Goal: Manage account settings

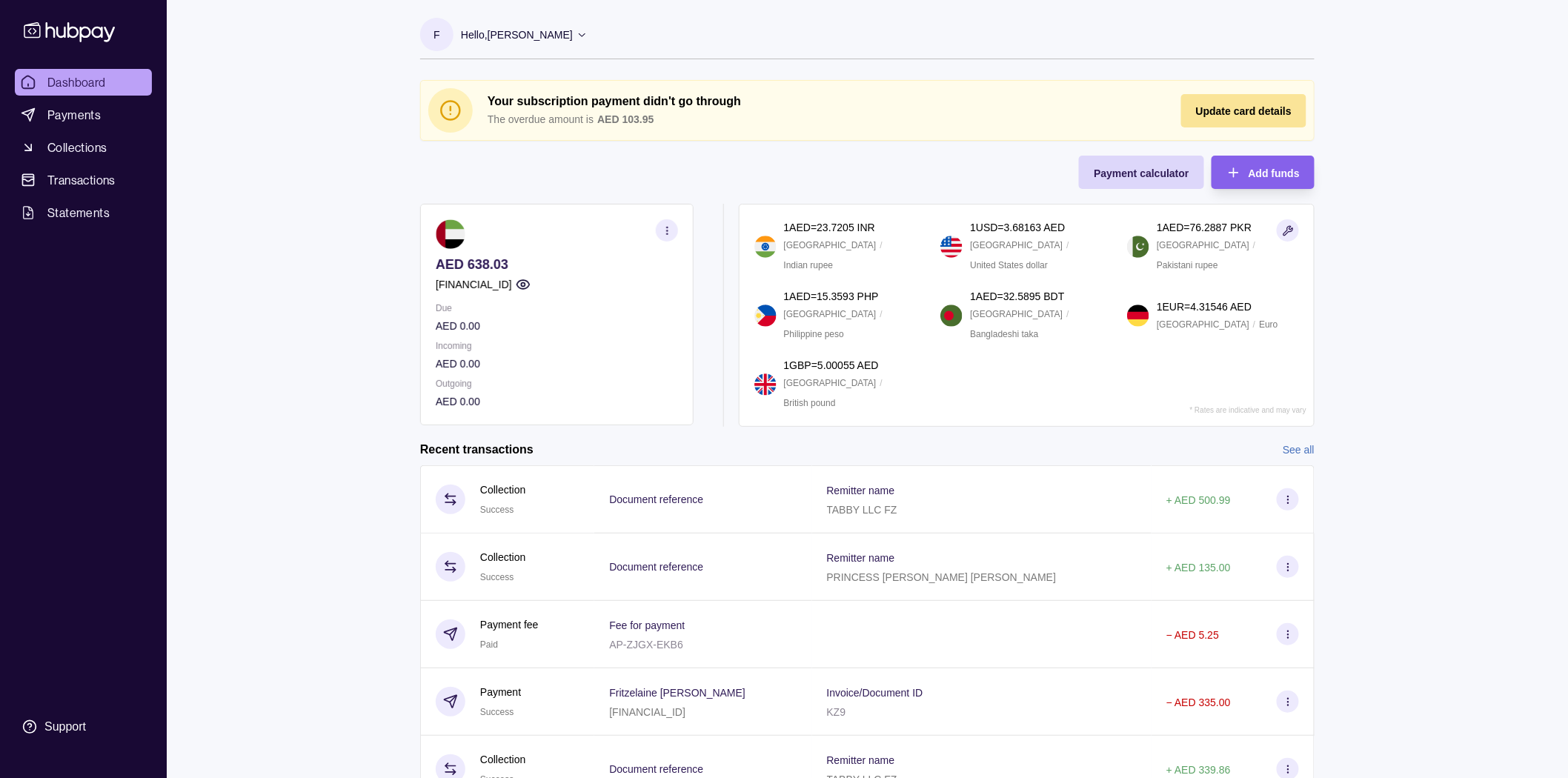
click at [1280, 114] on span "Update card details" at bounding box center [1244, 111] width 95 height 12
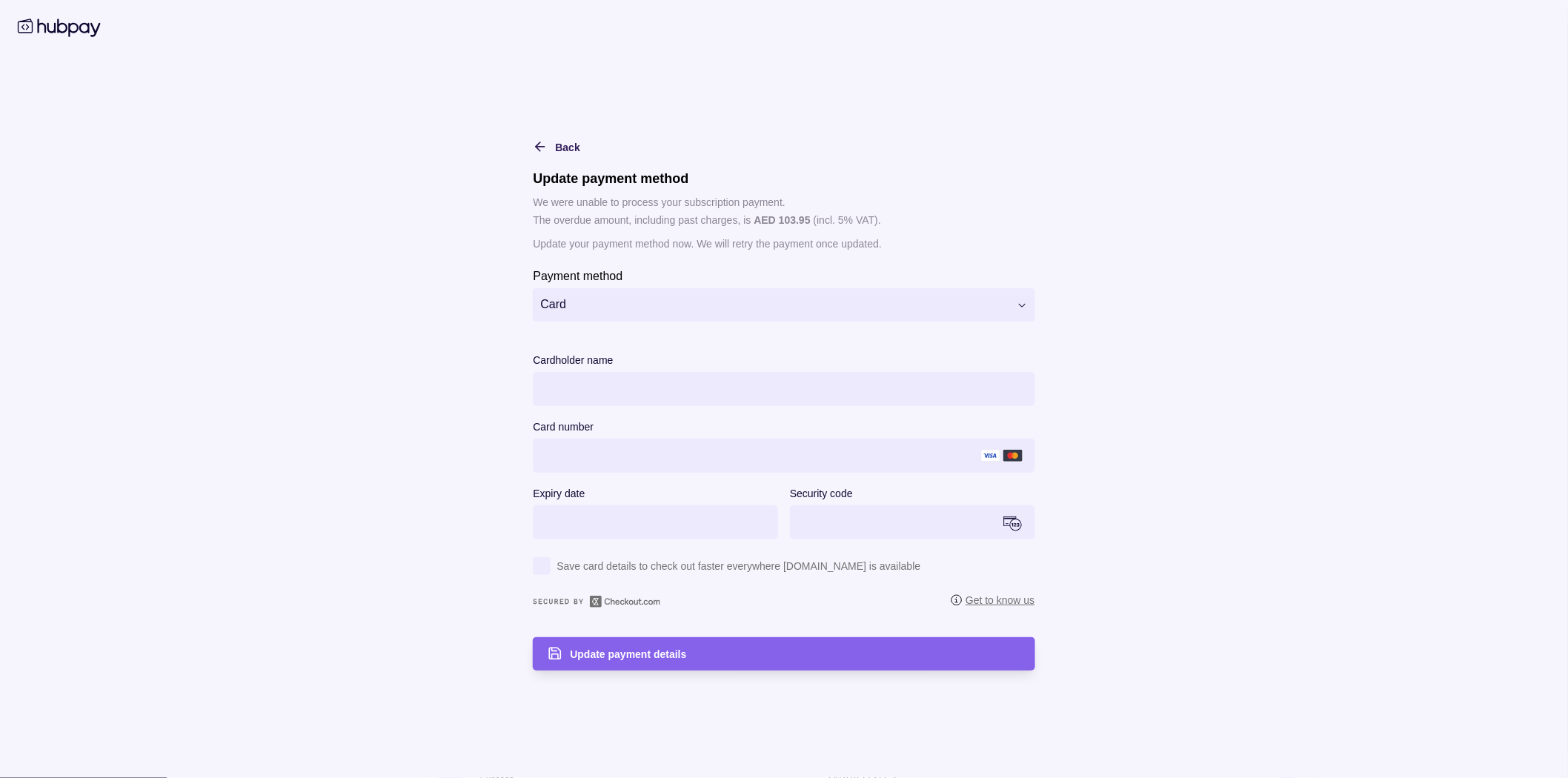
click at [647, 282] on section "**********" at bounding box center [784, 294] width 502 height 54
click at [652, 307] on html "Dashboard Payments Collections Transactions Statements Support F Hello, Fritzel…" at bounding box center [784, 425] width 1568 height 851
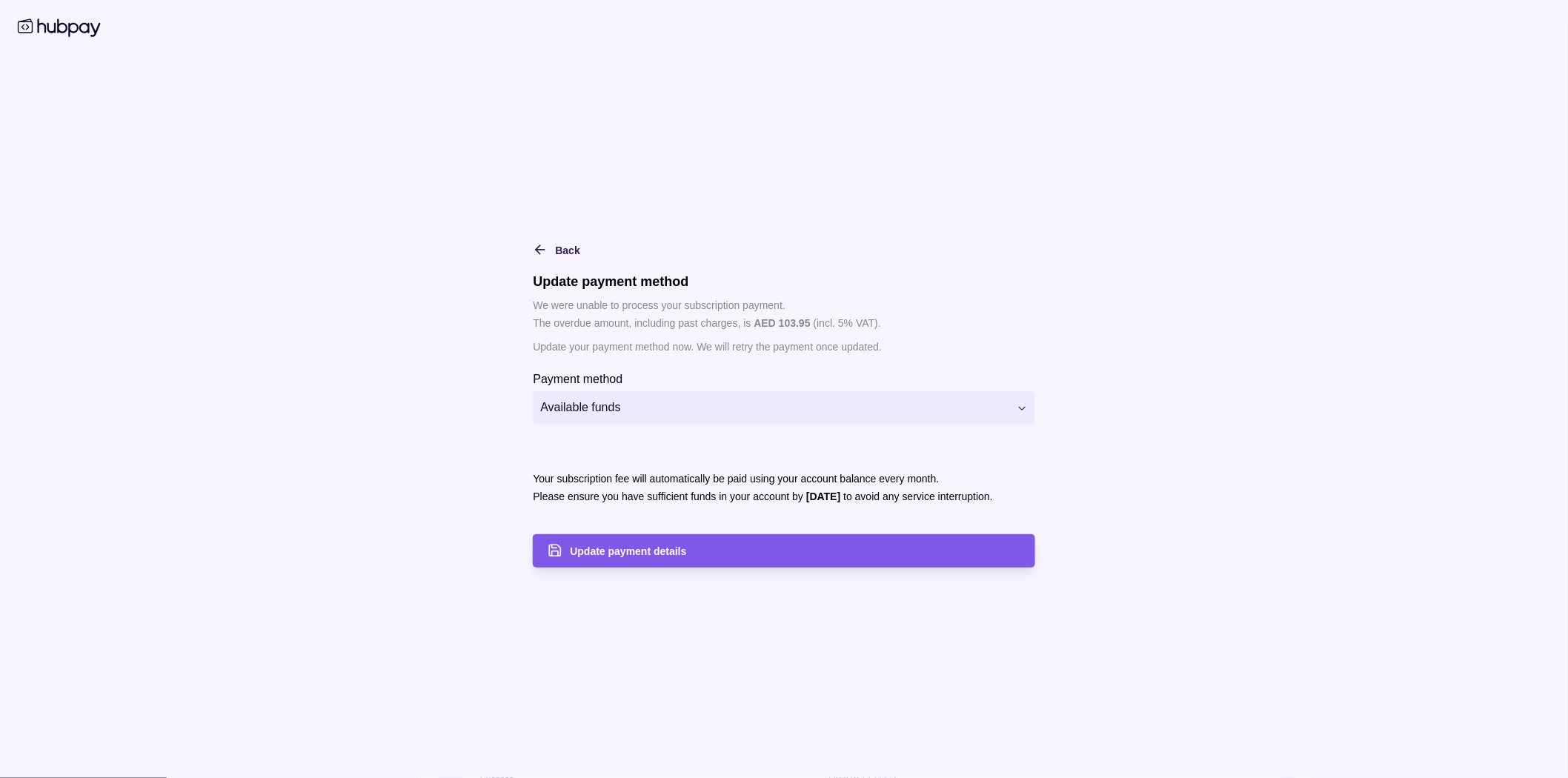
click at [704, 546] on div "Update payment details" at bounding box center [794, 550] width 449 height 18
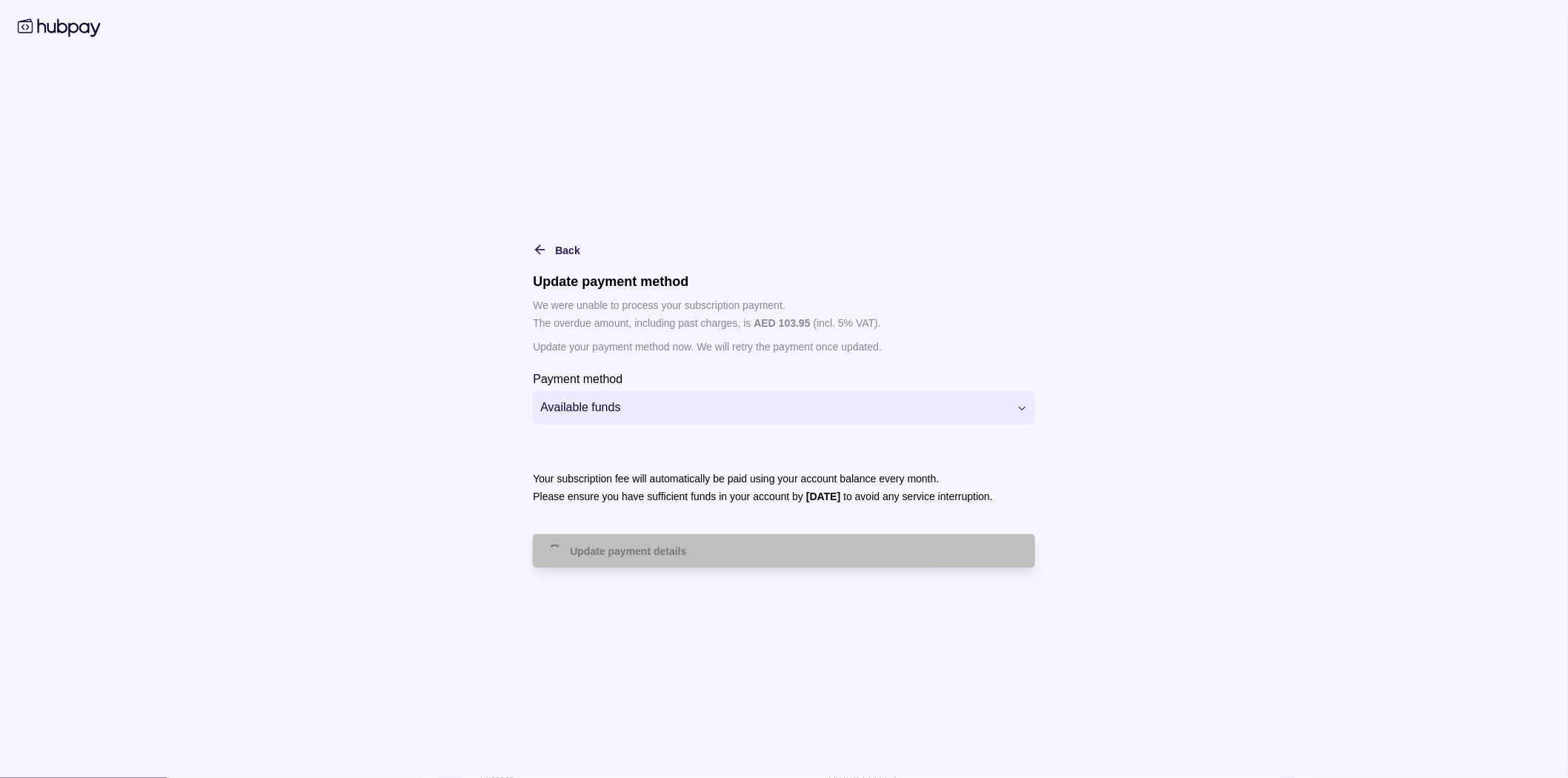
drag, startPoint x: 646, startPoint y: 635, endPoint x: 668, endPoint y: 657, distance: 31.1
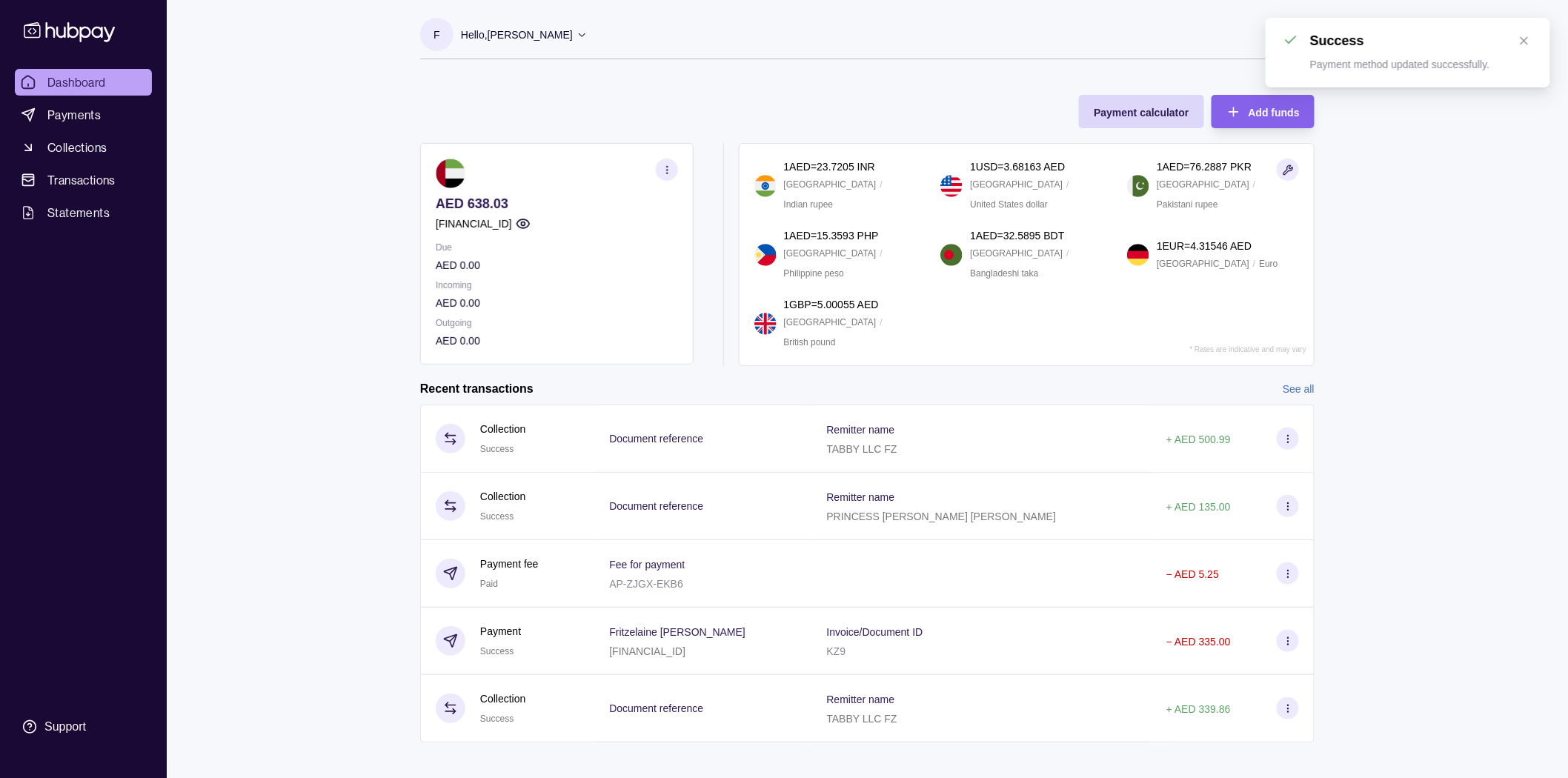
drag, startPoint x: 668, startPoint y: 657, endPoint x: 1480, endPoint y: 292, distance: 890.3
click at [1480, 292] on div "Dashboard Payments Collections Transactions Statements Support F Hello, Fritzel…" at bounding box center [784, 395] width 1568 height 790
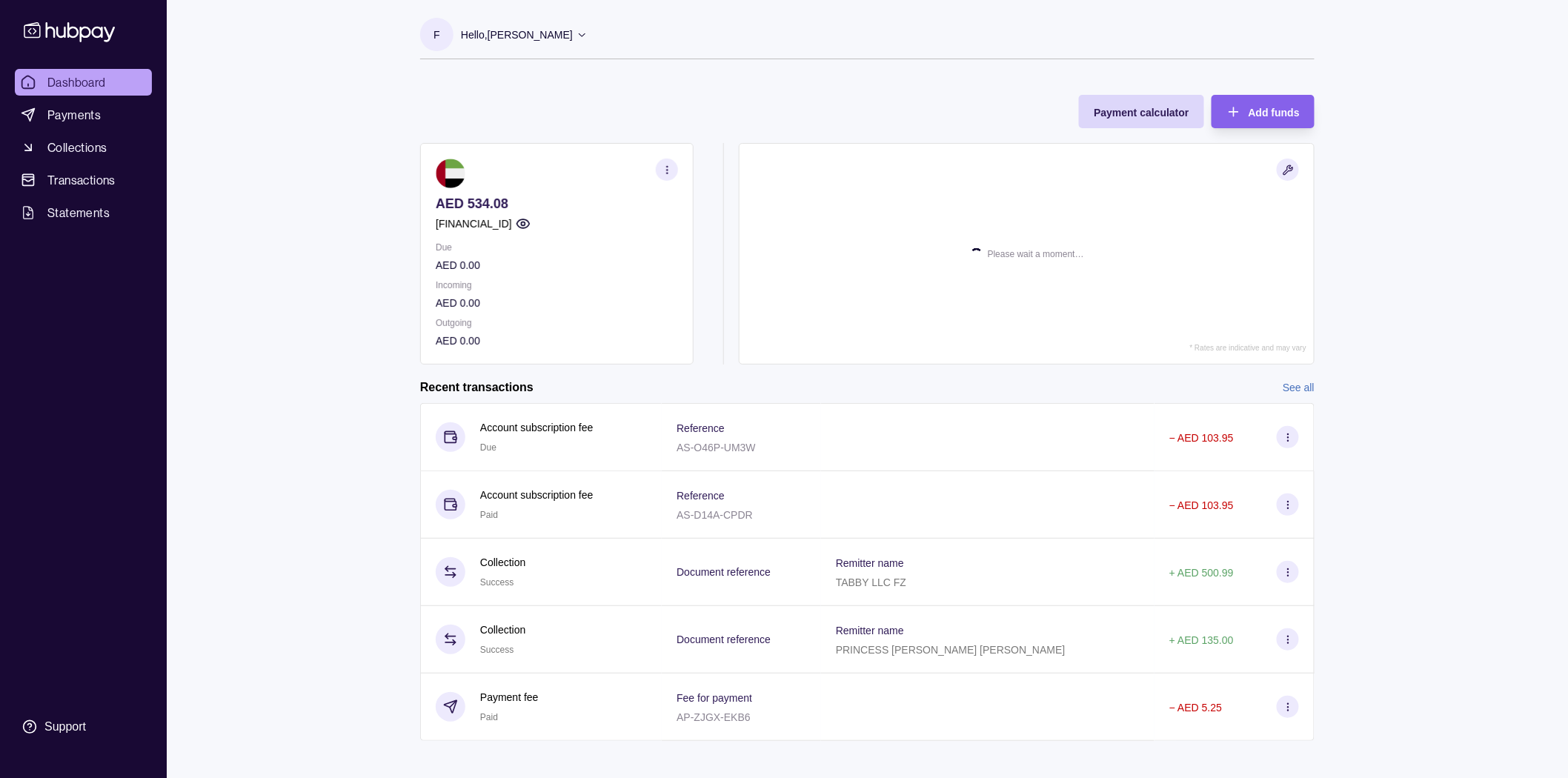
click at [326, 282] on div "Dashboard Payments Collections Transactions Statements Support F Hello, Fritzel…" at bounding box center [784, 394] width 1568 height 788
